Goal: Information Seeking & Learning: Learn about a topic

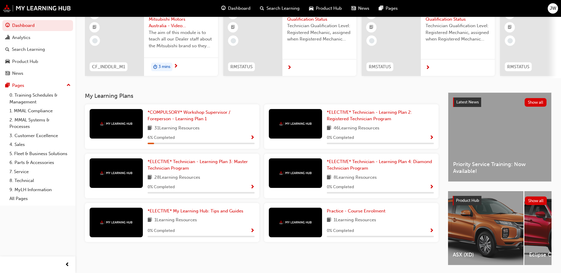
scroll to position [80, 0]
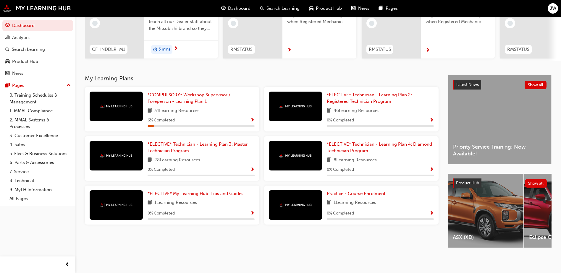
click at [132, 100] on div at bounding box center [116, 107] width 53 height 30
click at [168, 95] on link "*COMPULSORY* Workshop Supervisor / Foreperson - Learning Plan 1" at bounding box center [201, 98] width 107 height 13
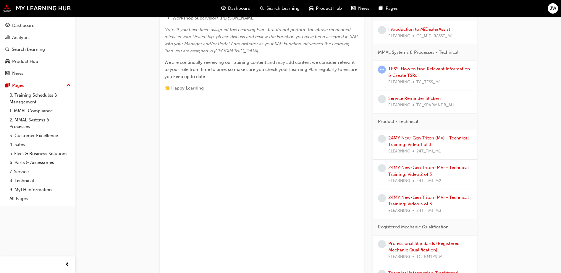
scroll to position [148, 0]
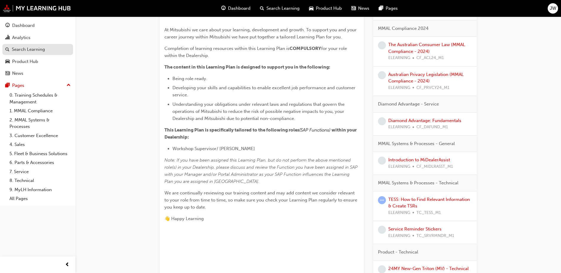
click at [25, 49] on div "Search Learning" at bounding box center [28, 49] width 33 height 7
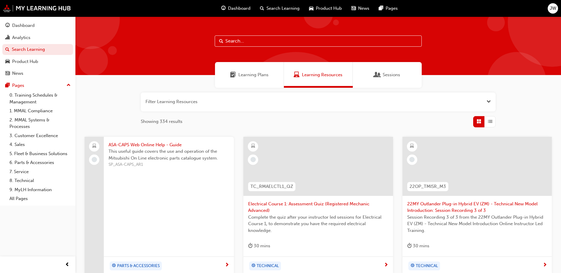
click at [263, 41] on input "text" at bounding box center [318, 41] width 207 height 11
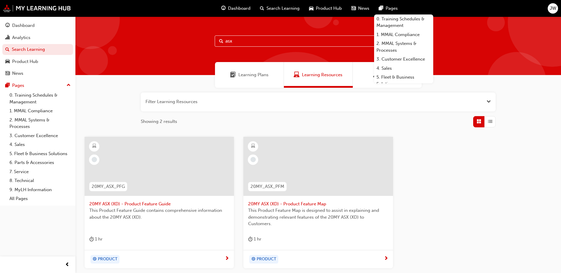
type input "asx"
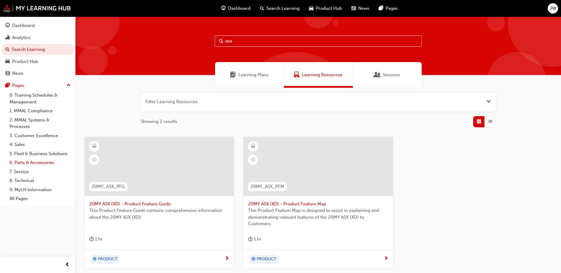
click at [34, 163] on link "6. Parts & Accessories" at bounding box center [40, 162] width 66 height 9
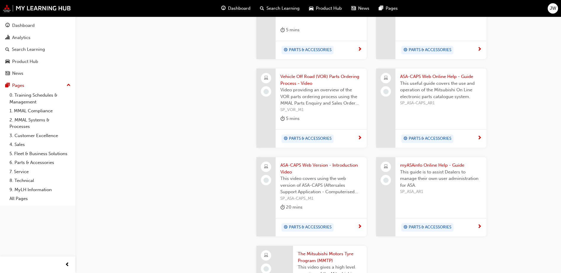
scroll to position [474, 0]
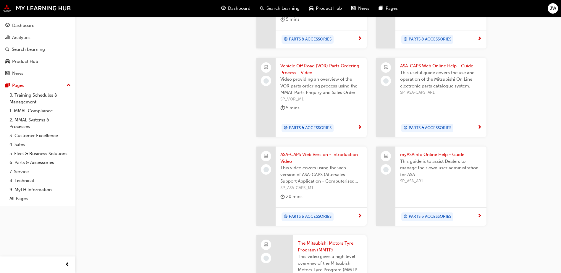
click at [359, 214] on span "next-icon" at bounding box center [360, 216] width 4 height 5
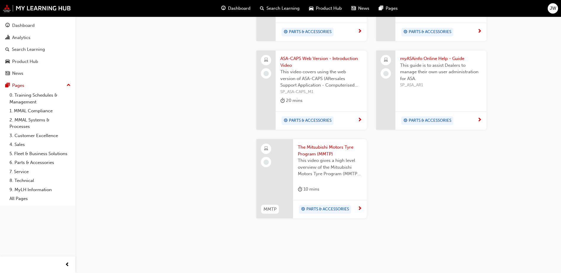
scroll to position [571, 0]
click at [329, 205] on span "PARTS & ACCESSORIES" at bounding box center [328, 208] width 43 height 7
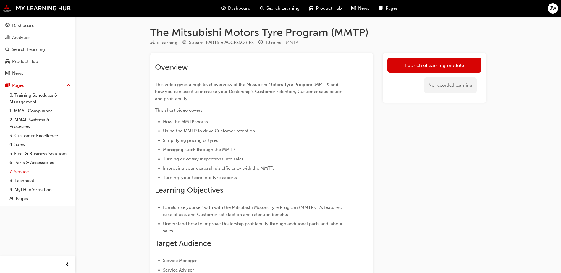
click at [23, 173] on link "7. Service" at bounding box center [40, 172] width 66 height 9
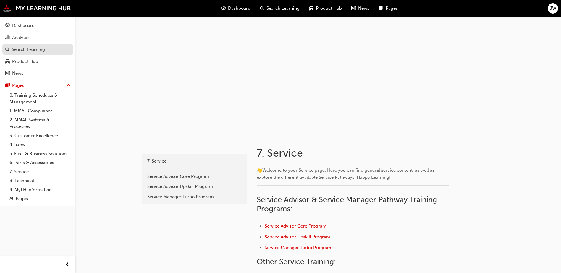
click at [32, 50] on div "Search Learning" at bounding box center [28, 49] width 33 height 7
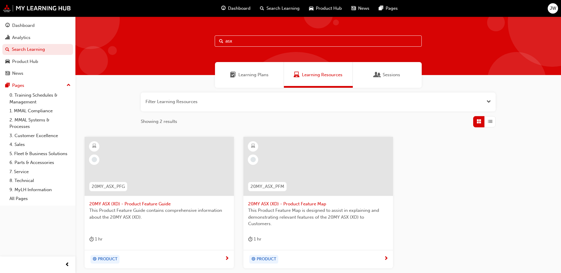
drag, startPoint x: 242, startPoint y: 42, endPoint x: 209, endPoint y: 41, distance: 32.6
click at [211, 42] on div "asx" at bounding box center [318, 46] width 486 height 59
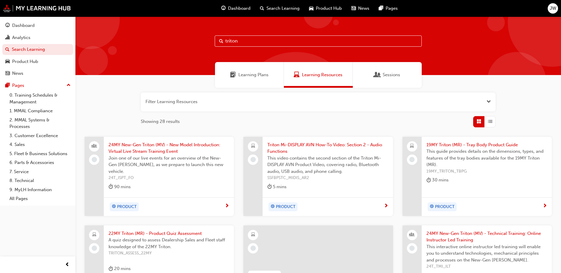
type input "triton"
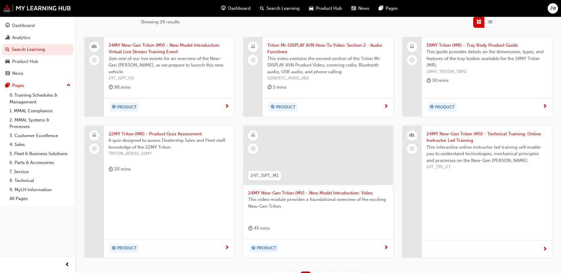
scroll to position [148, 0]
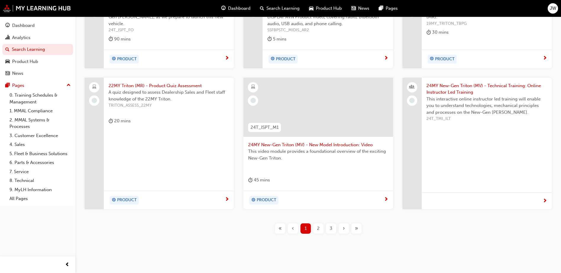
click at [319, 226] on span "2" at bounding box center [318, 229] width 3 height 7
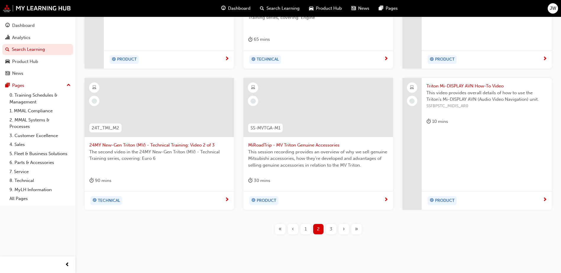
scroll to position [209, 0]
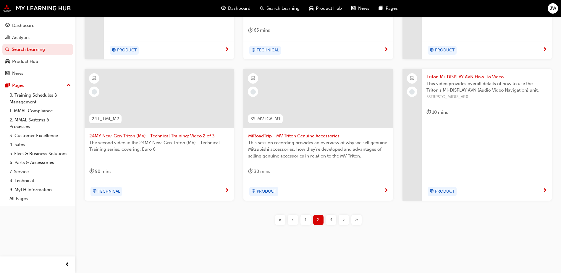
click at [328, 219] on div "3" at bounding box center [331, 220] width 10 height 10
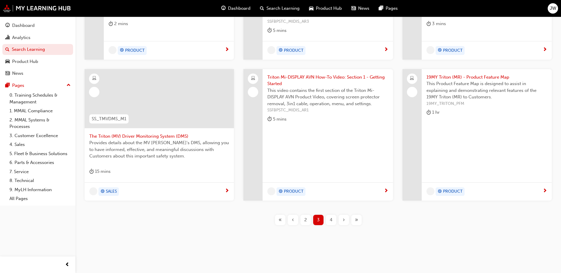
scroll to position [157, 0]
click at [352, 225] on button "»" at bounding box center [356, 220] width 13 height 10
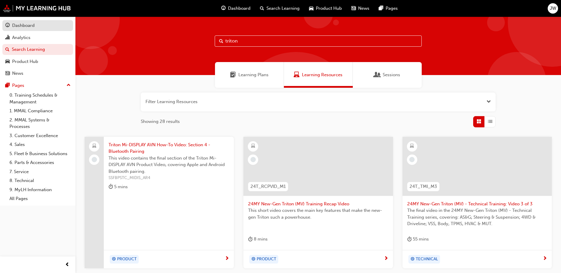
click at [30, 24] on div "Dashboard" at bounding box center [23, 25] width 22 height 7
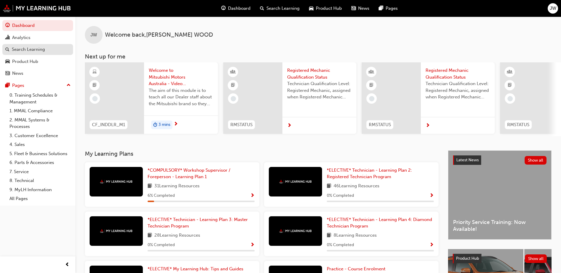
click at [24, 52] on div "Search Learning" at bounding box center [28, 49] width 33 height 7
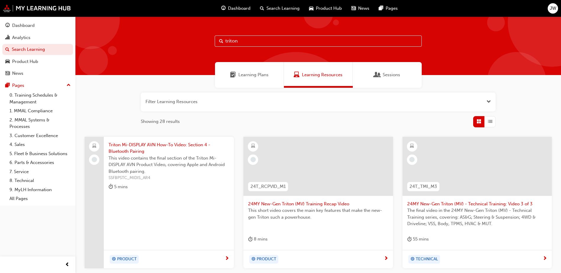
click at [380, 76] on span "Sessions" at bounding box center [378, 75] width 6 height 7
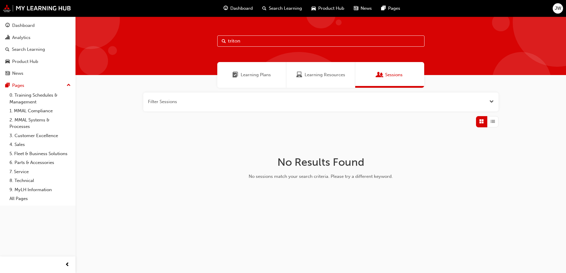
click at [255, 73] on span "Learning Plans" at bounding box center [256, 75] width 30 height 7
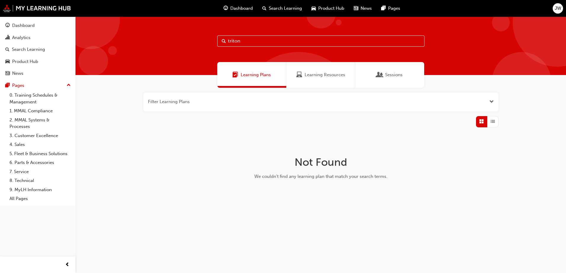
click at [325, 72] on span "Learning Resources" at bounding box center [325, 75] width 41 height 7
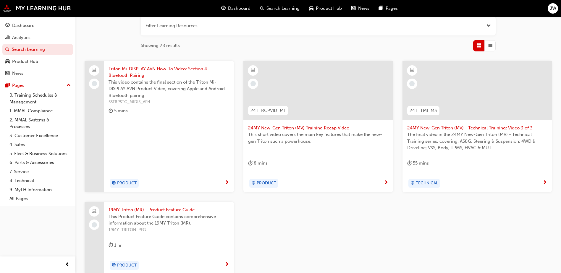
scroll to position [148, 0]
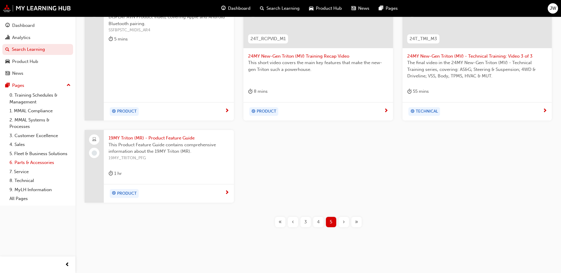
click at [22, 163] on link "6. Parts & Accessories" at bounding box center [40, 162] width 66 height 9
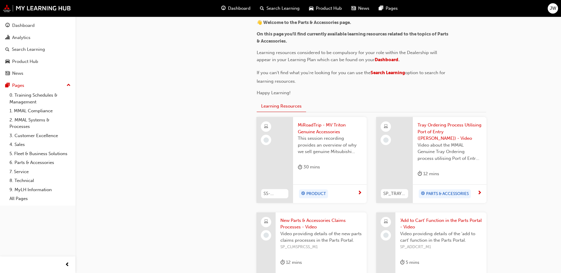
click at [306, 128] on span "MiRoadTrip - MV Triton Genuine Accessories" at bounding box center [330, 128] width 64 height 13
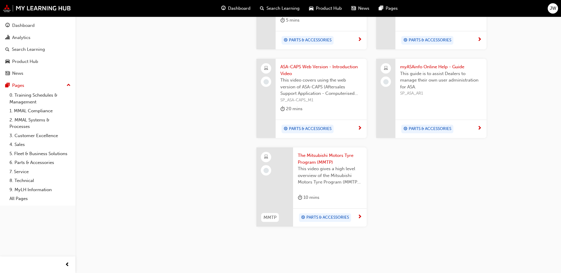
scroll to position [571, 0]
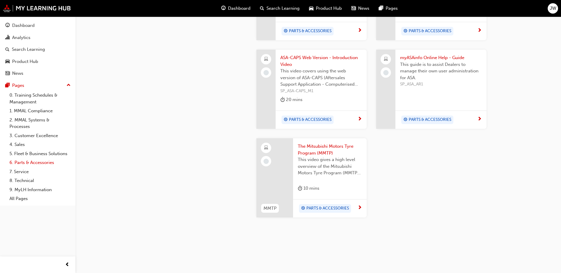
click at [32, 163] on link "6. Parts & Accessories" at bounding box center [40, 162] width 66 height 9
click at [37, 92] on link "0. Training Schedules & Management" at bounding box center [40, 99] width 66 height 16
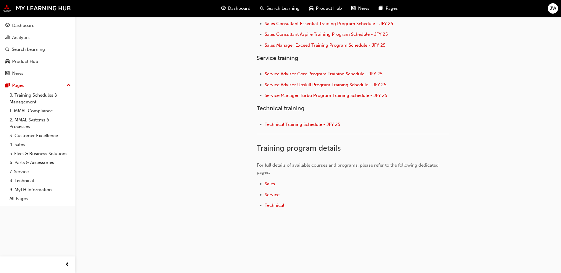
scroll to position [260, 0]
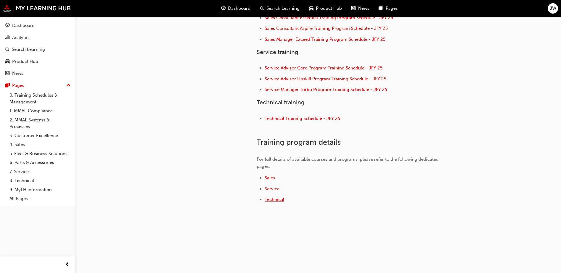
click at [280, 201] on span "Technical" at bounding box center [275, 199] width 20 height 5
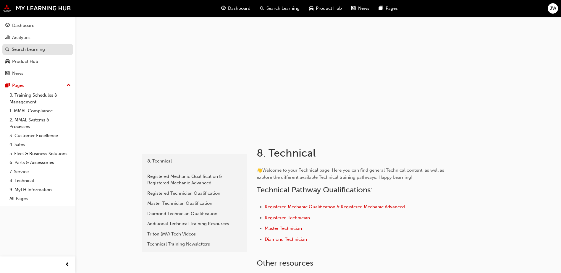
click at [31, 50] on div "Search Learning" at bounding box center [28, 49] width 33 height 7
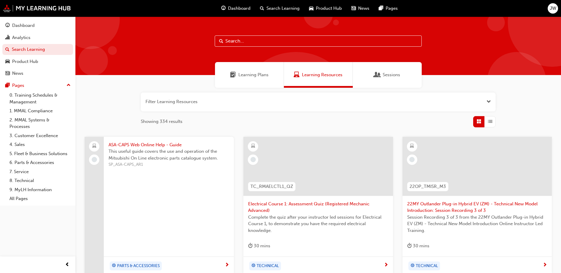
click at [248, 40] on input "text" at bounding box center [318, 41] width 207 height 11
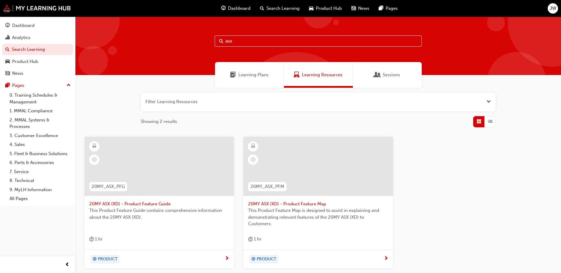
click at [391, 77] on span "Sessions" at bounding box center [391, 75] width 17 height 7
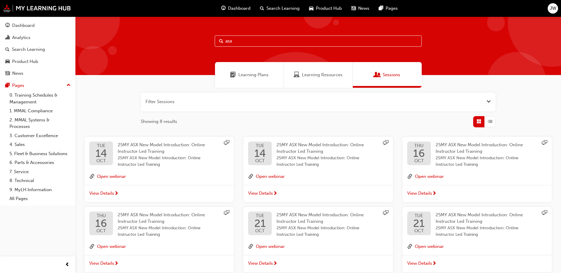
click at [250, 75] on span "Learning Plans" at bounding box center [254, 75] width 30 height 7
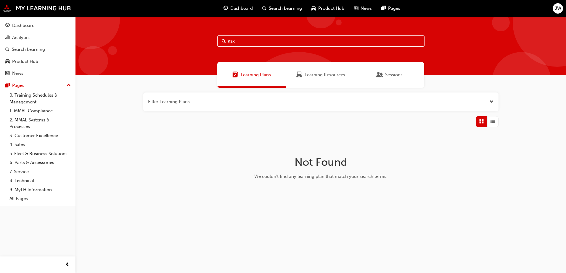
click at [316, 73] on span "Learning Resources" at bounding box center [325, 75] width 41 height 7
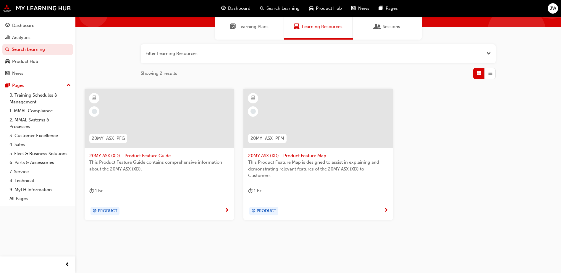
scroll to position [53, 0]
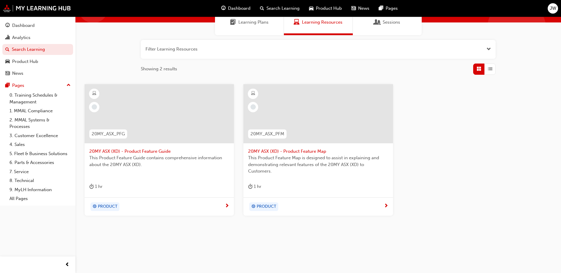
click at [267, 9] on span "Search Learning" at bounding box center [283, 8] width 33 height 7
click at [11, 49] on link "Search Learning" at bounding box center [37, 49] width 71 height 11
click at [5, 49] on span "search-icon" at bounding box center [7, 49] width 4 height 5
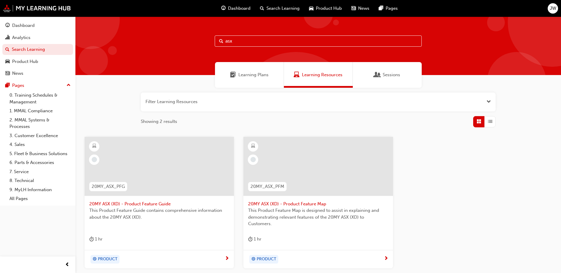
click at [246, 40] on input "asx" at bounding box center [318, 41] width 207 height 11
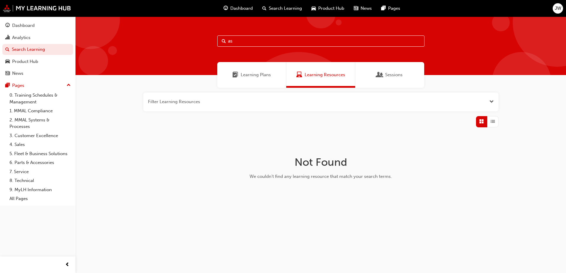
type input "a"
type input "l"
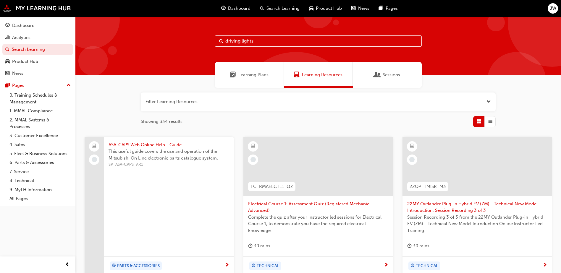
type input "driving lights"
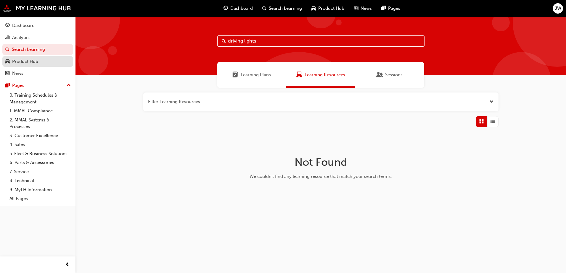
click at [32, 60] on div "Product Hub" at bounding box center [25, 61] width 26 height 7
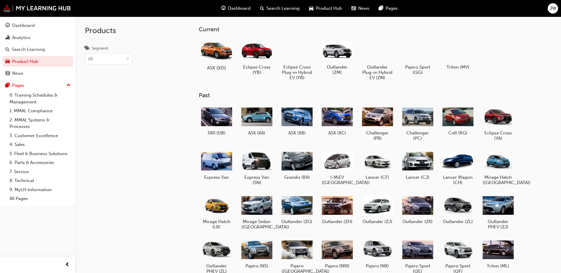
click at [223, 67] on h5 "ASX (XD)" at bounding box center [216, 68] width 33 height 6
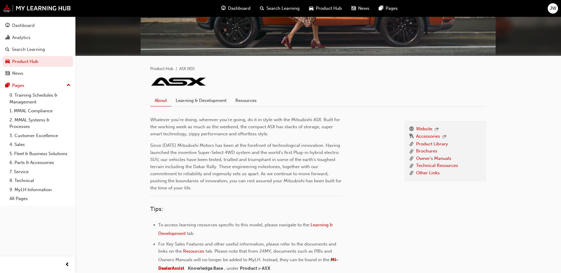
scroll to position [89, 0]
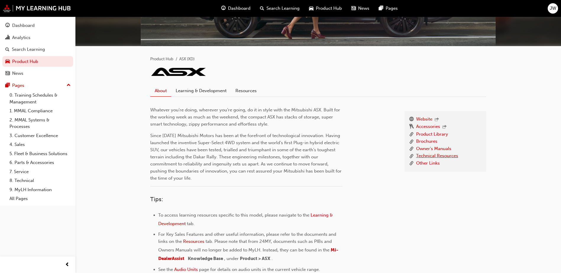
click at [433, 156] on link "Technical Resources" at bounding box center [437, 156] width 42 height 7
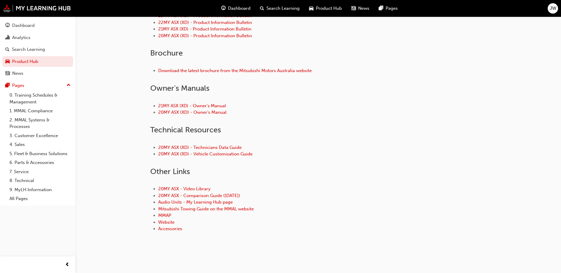
scroll to position [217, 0]
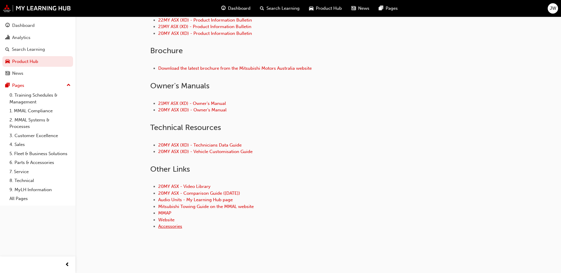
click at [172, 228] on link "Accessories" at bounding box center [170, 226] width 24 height 5
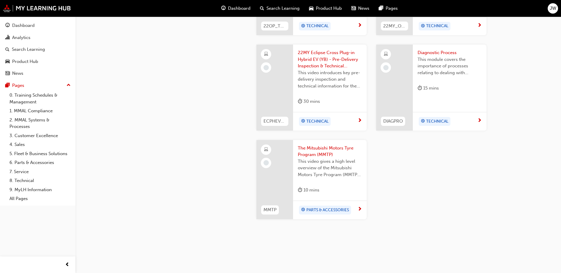
scroll to position [737, 0]
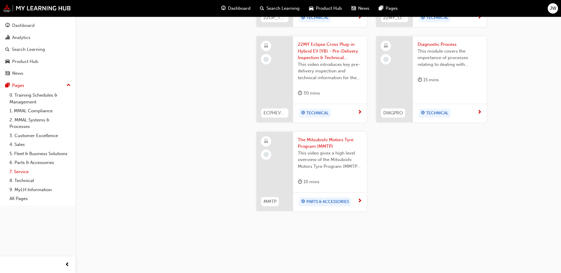
click at [18, 174] on link "7. Service" at bounding box center [40, 172] width 66 height 9
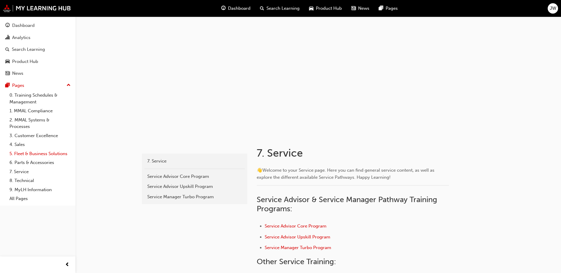
click at [29, 153] on link "5. Fleet & Business Solutions" at bounding box center [40, 153] width 66 height 9
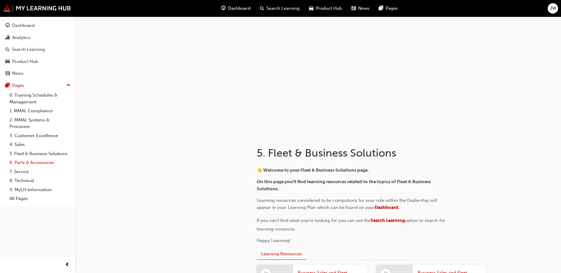
click at [33, 163] on link "6. Parts & Accessories" at bounding box center [40, 162] width 66 height 9
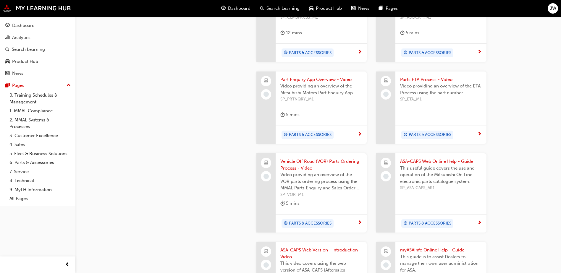
scroll to position [444, 0]
